Goal: Check status

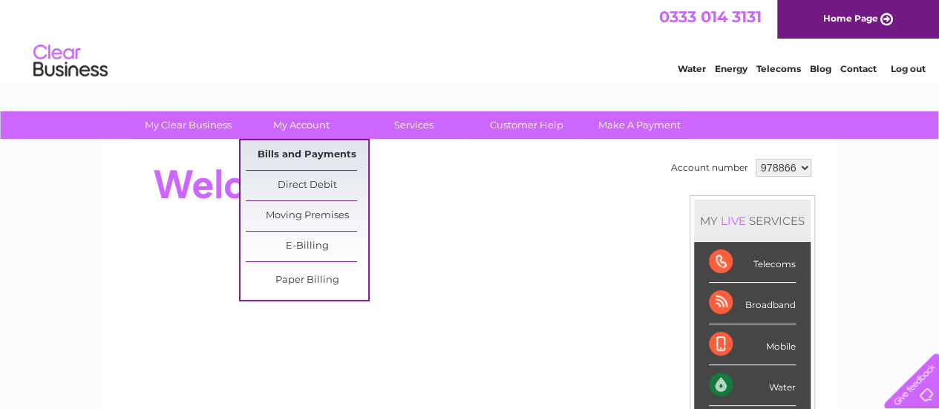
click at [332, 151] on link "Bills and Payments" at bounding box center [307, 155] width 122 height 30
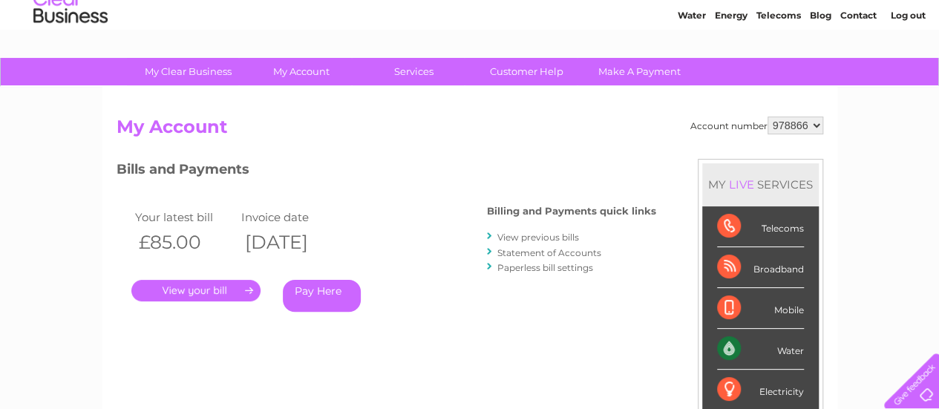
scroll to position [74, 0]
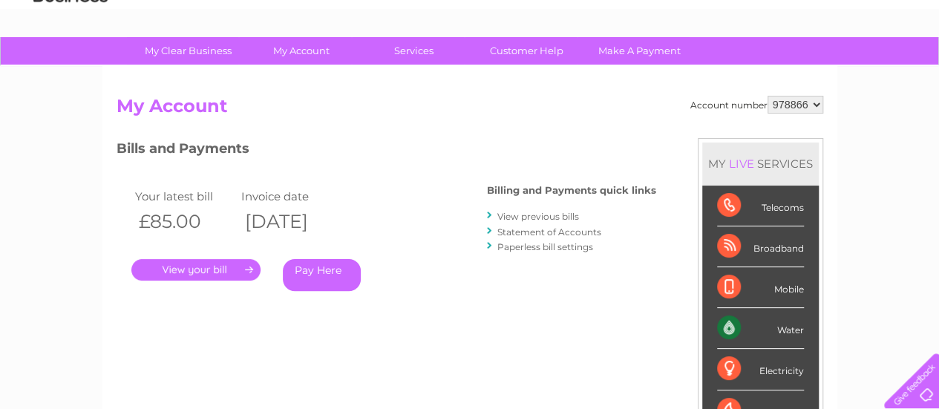
click at [239, 272] on link "." at bounding box center [195, 270] width 129 height 22
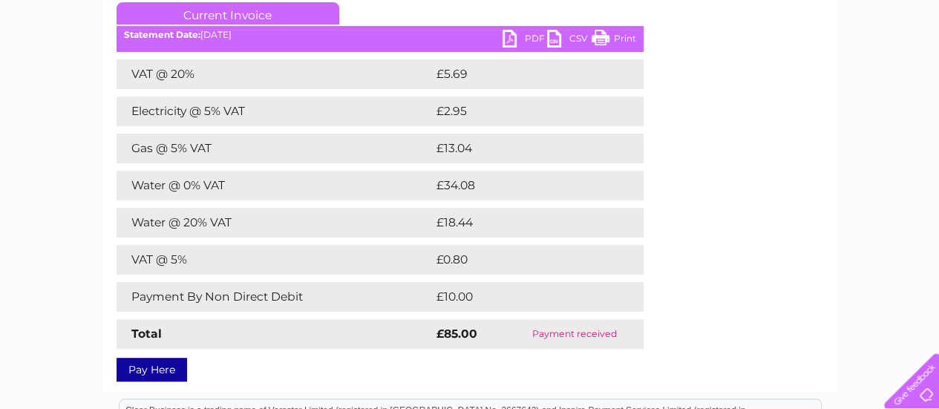
scroll to position [297, 0]
